Goal: Transaction & Acquisition: Subscribe to service/newsletter

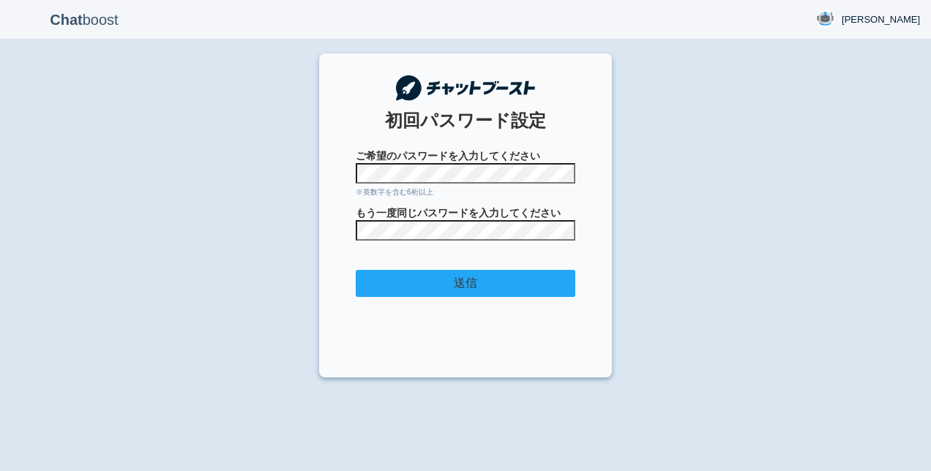
click at [465, 286] on input "送信" at bounding box center [465, 283] width 219 height 27
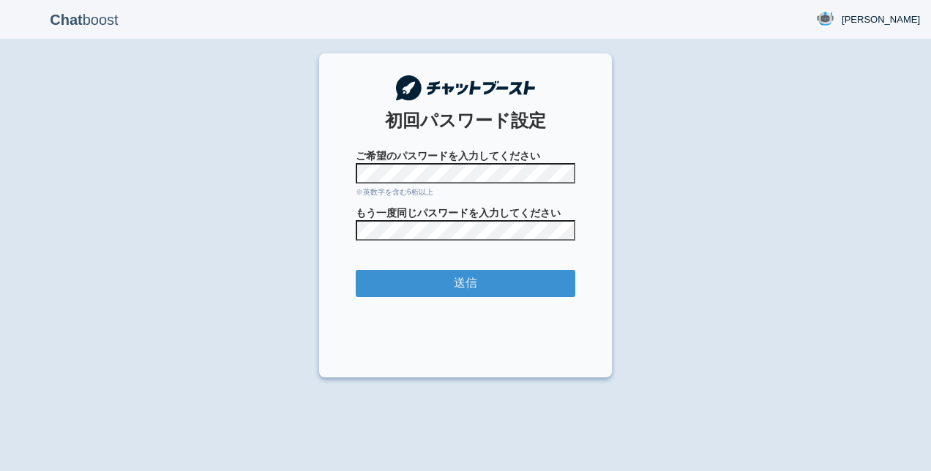
click at [463, 243] on form "ご希望のパスワードを入力してください ※英数字を含む6桁以上 もう一度同じパスワードを入力してください 送信" at bounding box center [465, 253] width 219 height 208
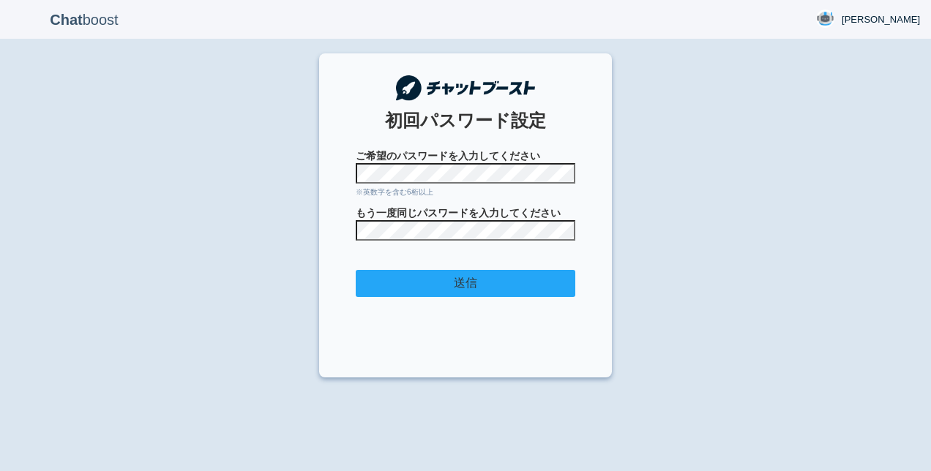
click at [475, 281] on input "送信" at bounding box center [465, 283] width 219 height 27
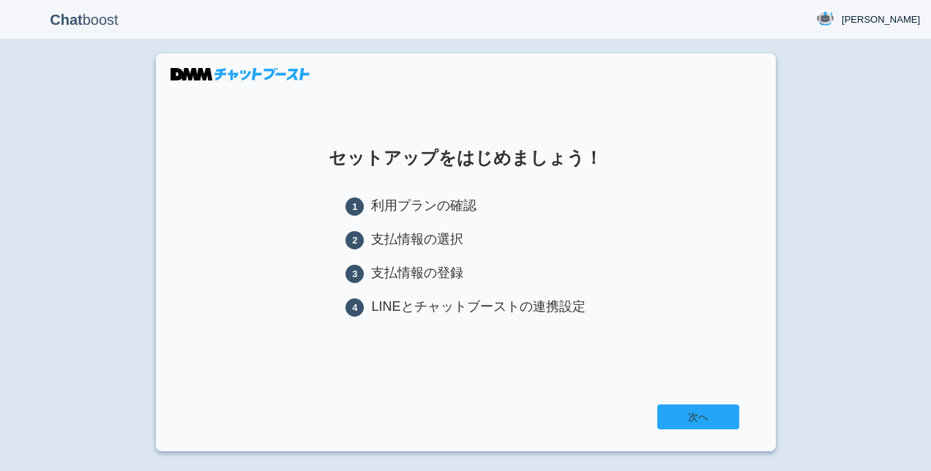
click at [687, 421] on link "次へ" at bounding box center [698, 417] width 82 height 25
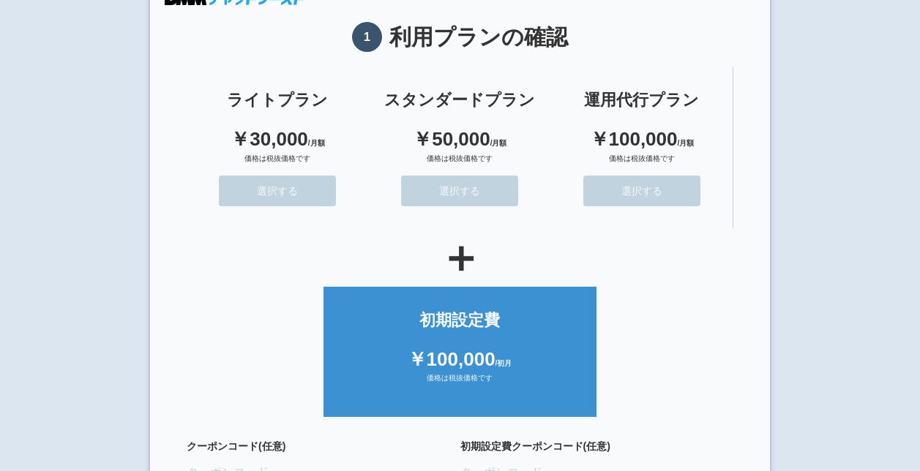
scroll to position [75, 0]
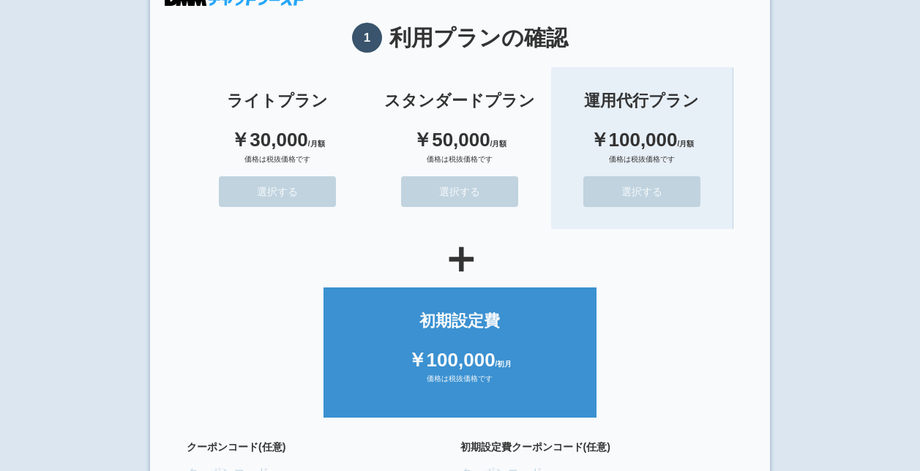
click at [642, 203] on button "選択する" at bounding box center [641, 191] width 117 height 31
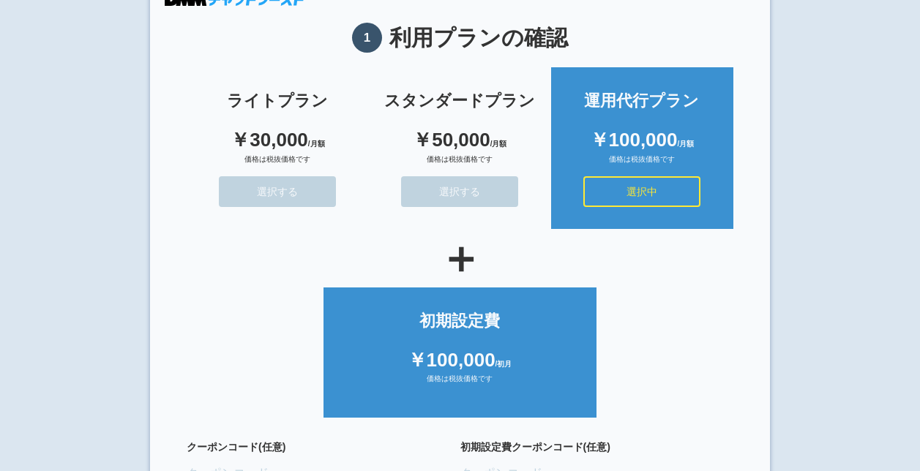
scroll to position [187, 0]
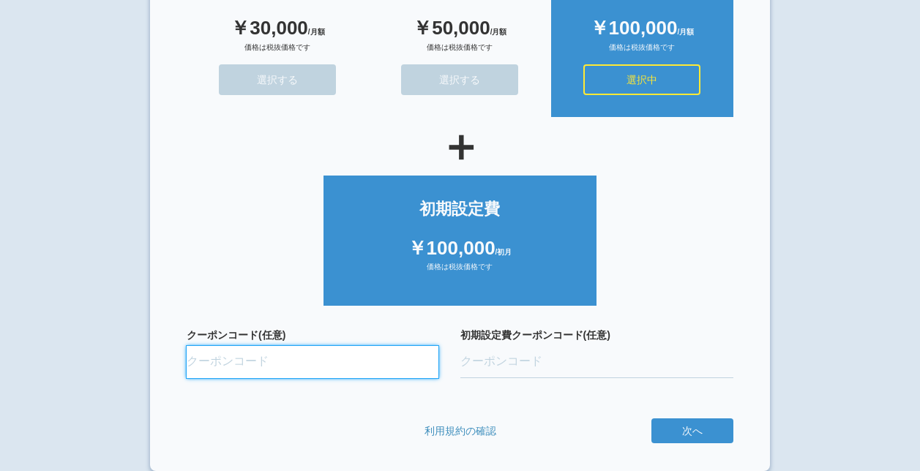
click at [225, 360] on input "クーポンコード(任意)" at bounding box center [313, 362] width 252 height 32
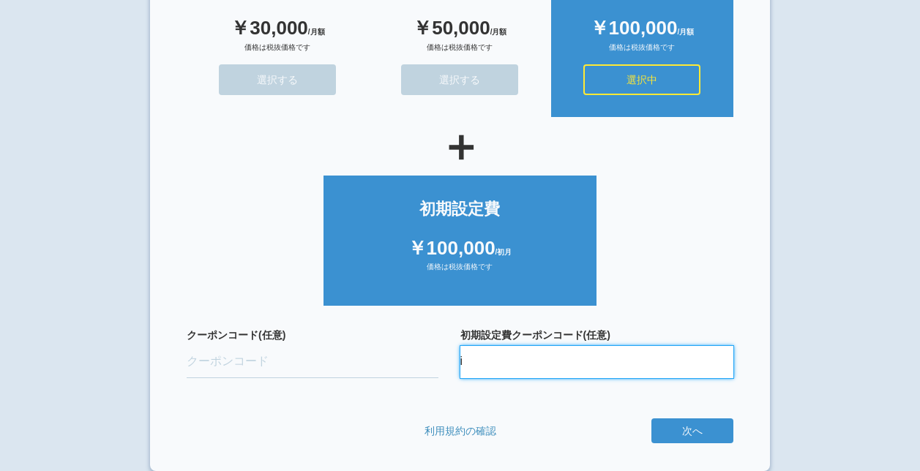
type input "i"
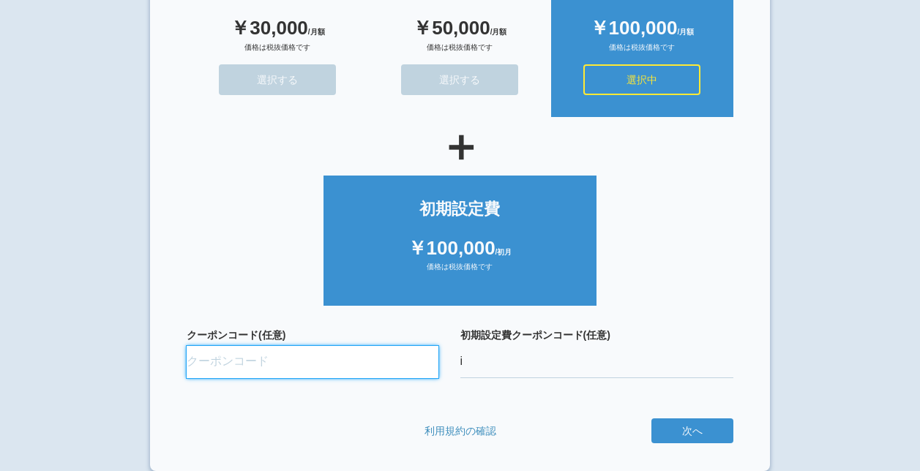
click at [225, 360] on input "クーポンコード(任意)" at bounding box center [313, 362] width 252 height 32
click at [233, 361] on input "クーポンコード(任意)" at bounding box center [313, 362] width 252 height 32
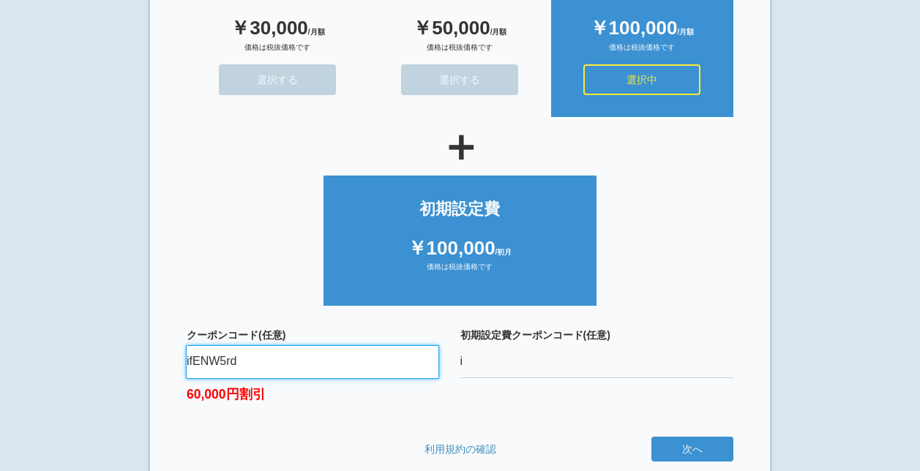
type input "ifENW5rd"
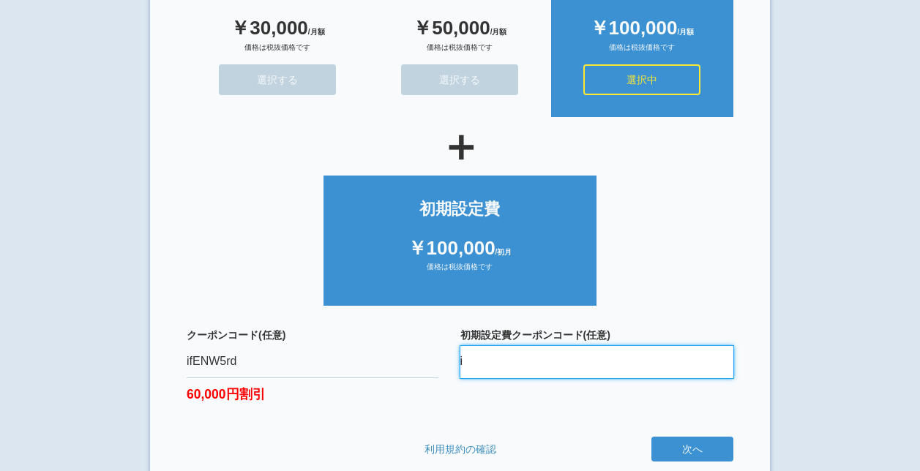
click at [549, 369] on input "i" at bounding box center [597, 362] width 274 height 32
type input "oQ9fvfbL"
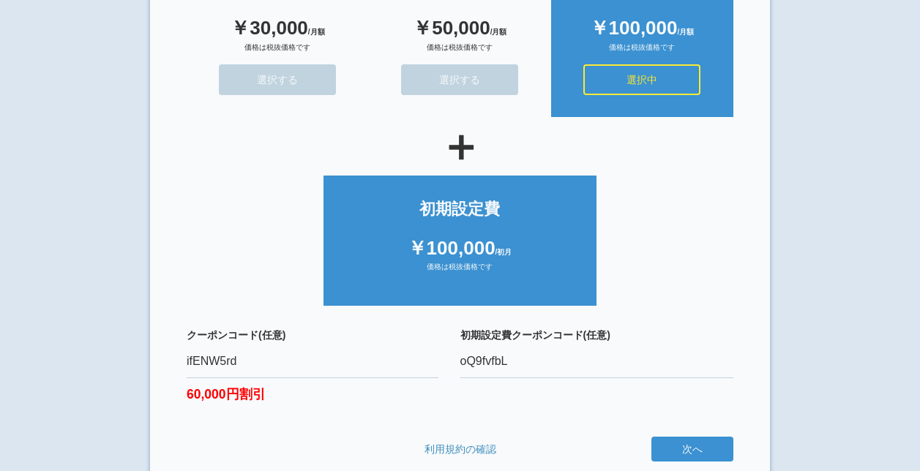
click at [506, 422] on form "ライトプラン ￥30,000 /月額 価格は税抜価格です 選択する スタンダードプラン ￥50,000 /月額 価格は税抜価格です 選択する 運用代行プラン …" at bounding box center [460, 207] width 546 height 519
click at [710, 444] on button "次へ" at bounding box center [692, 449] width 82 height 25
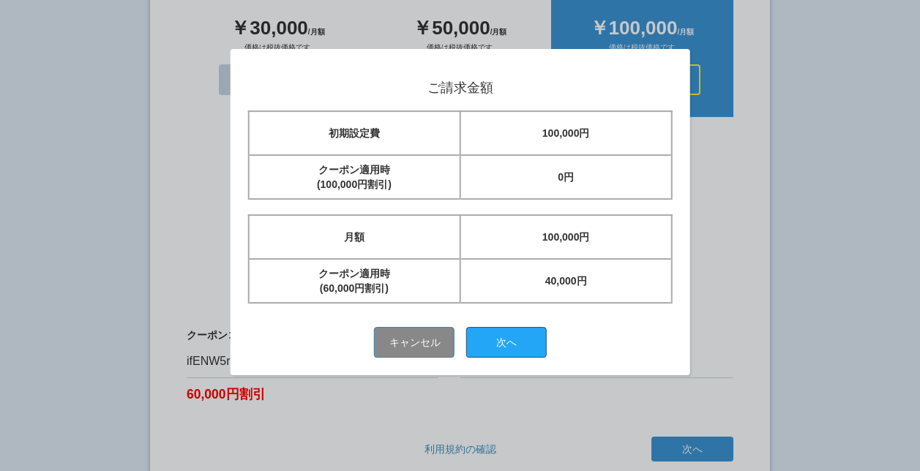
click at [501, 337] on button "次へ" at bounding box center [506, 342] width 80 height 31
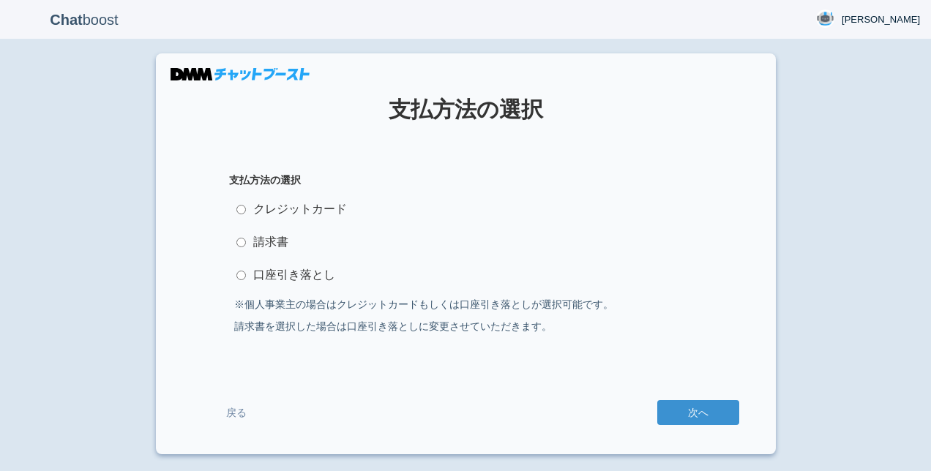
click at [246, 212] on label "クレジットカード" at bounding box center [465, 209] width 473 height 29
click at [246, 212] on input "クレジットカード" at bounding box center [241, 210] width 10 height 10
radio input "true"
click at [689, 405] on button "次へ" at bounding box center [698, 412] width 82 height 25
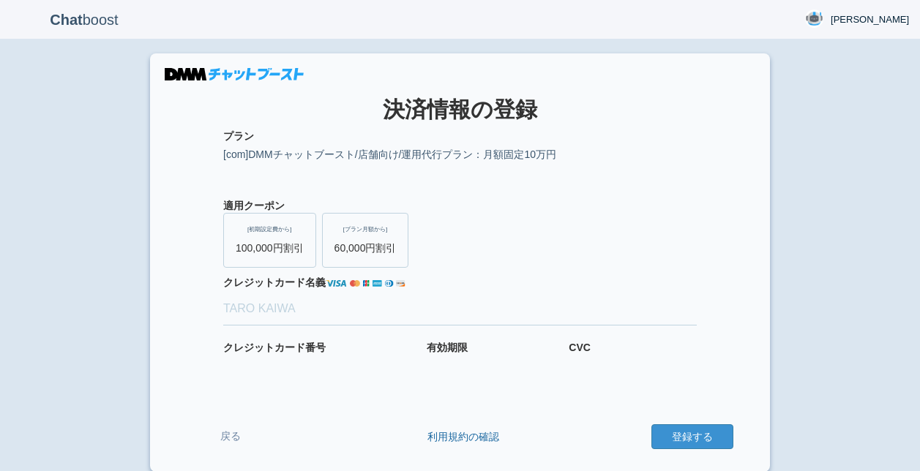
drag, startPoint x: 119, startPoint y: 158, endPoint x: 138, endPoint y: -71, distance: 229.8
click at [138, 0] on html "Chat boost [PERSON_NAME] [PERSON_NAME] Member since admin [DATE] 15:58:41 ログアウト…" at bounding box center [460, 235] width 920 height 471
